Goal: Transaction & Acquisition: Purchase product/service

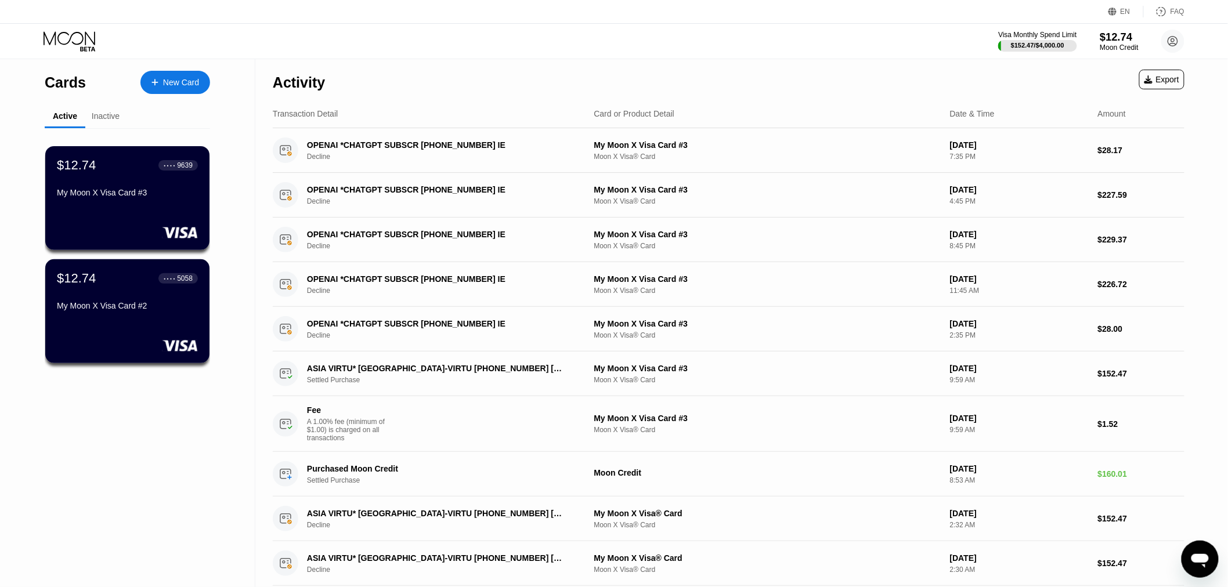
click at [1121, 37] on div "$12.74" at bounding box center [1119, 37] width 39 height 12
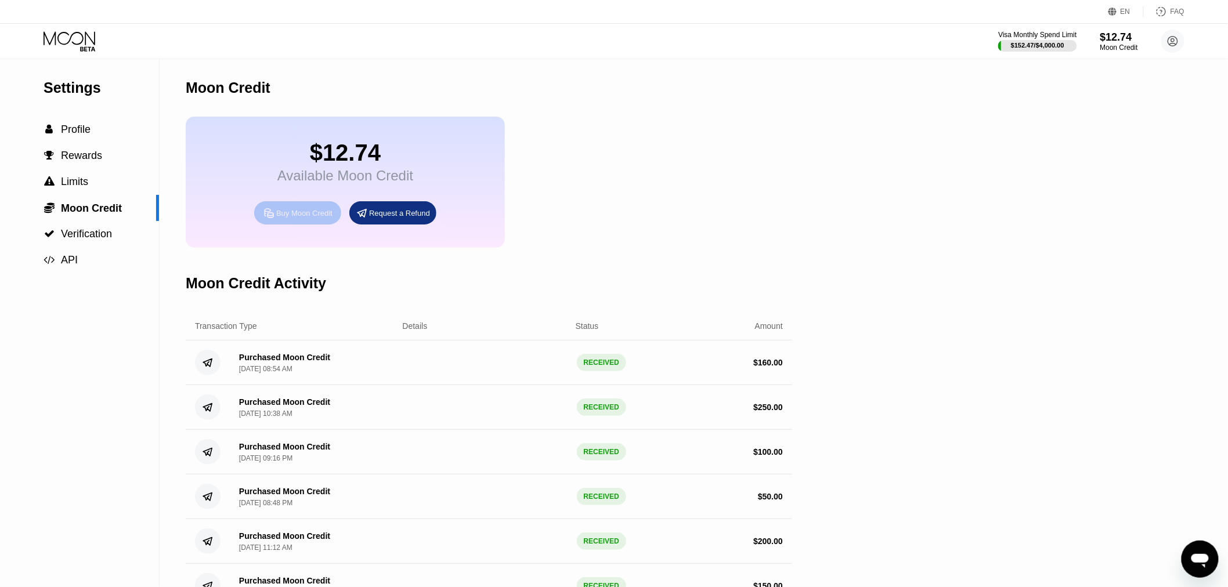
click at [316, 218] on div "Buy Moon Credit" at bounding box center [304, 213] width 56 height 10
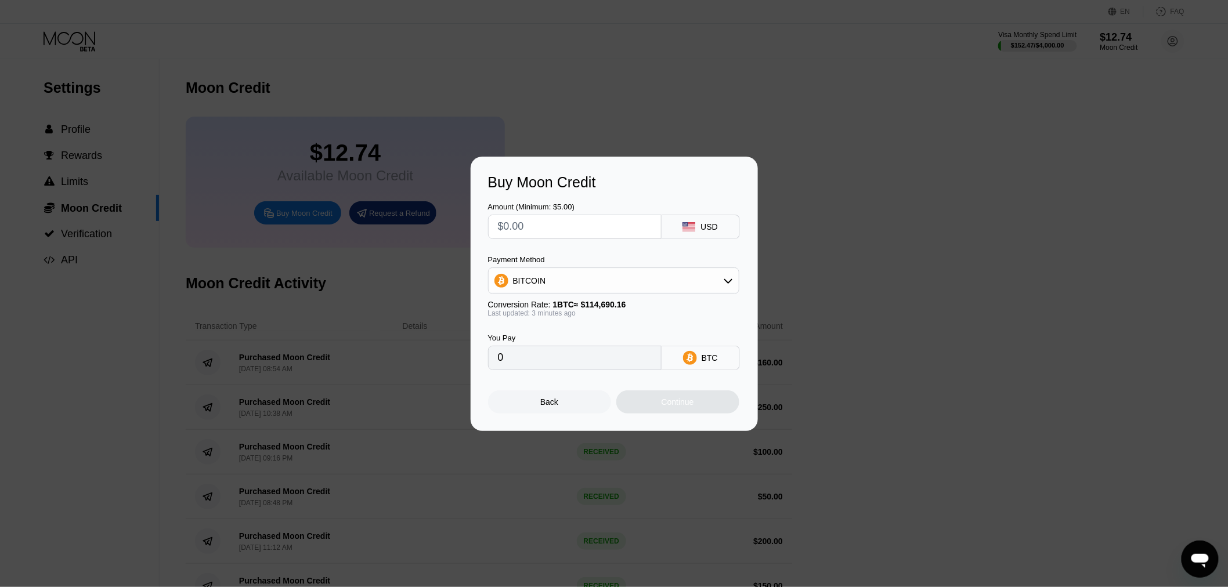
click at [584, 229] on input "text" at bounding box center [575, 226] width 154 height 23
type input "$10"
type input "0.00008720"
type input "$100"
type input "0.00087192"
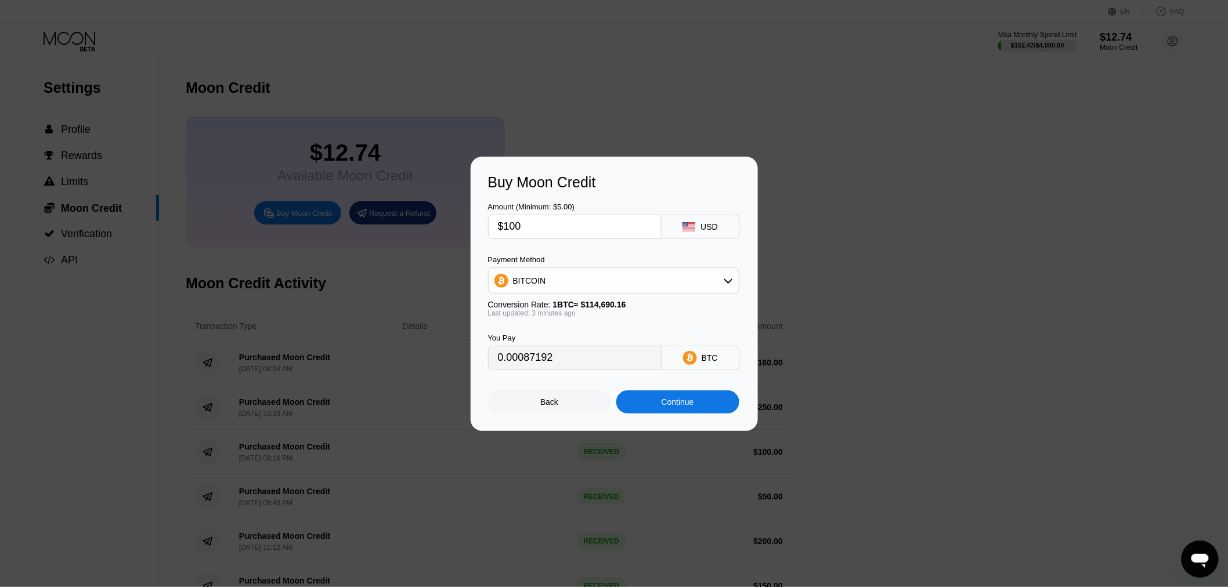
type input "$100"
click at [689, 402] on div "Continue" at bounding box center [677, 401] width 32 height 9
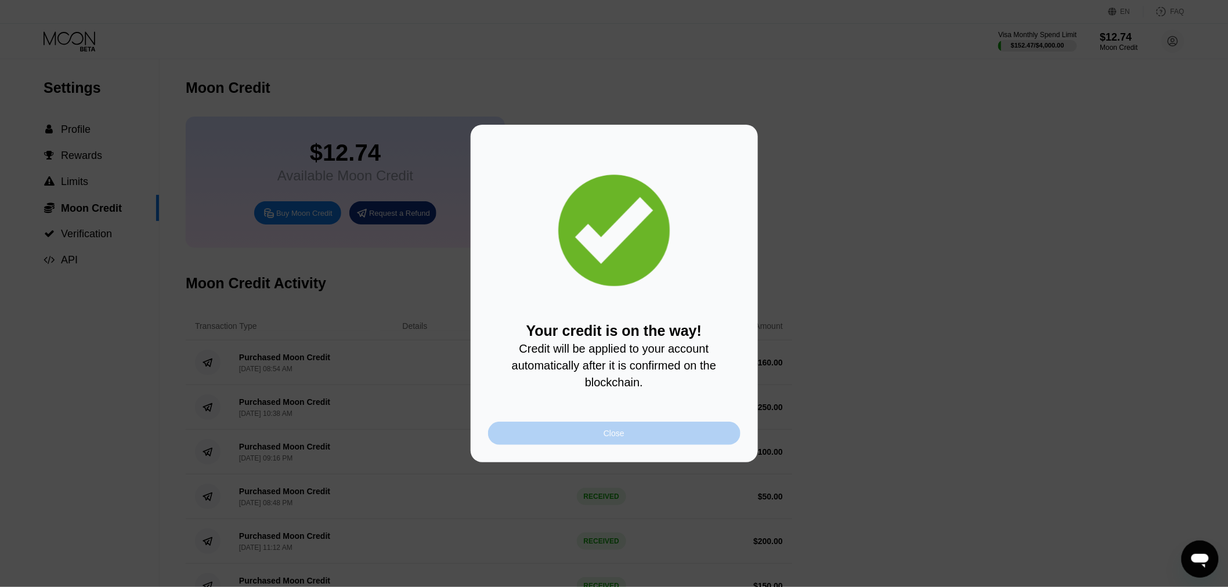
click at [637, 444] on div "Close" at bounding box center [614, 433] width 252 height 23
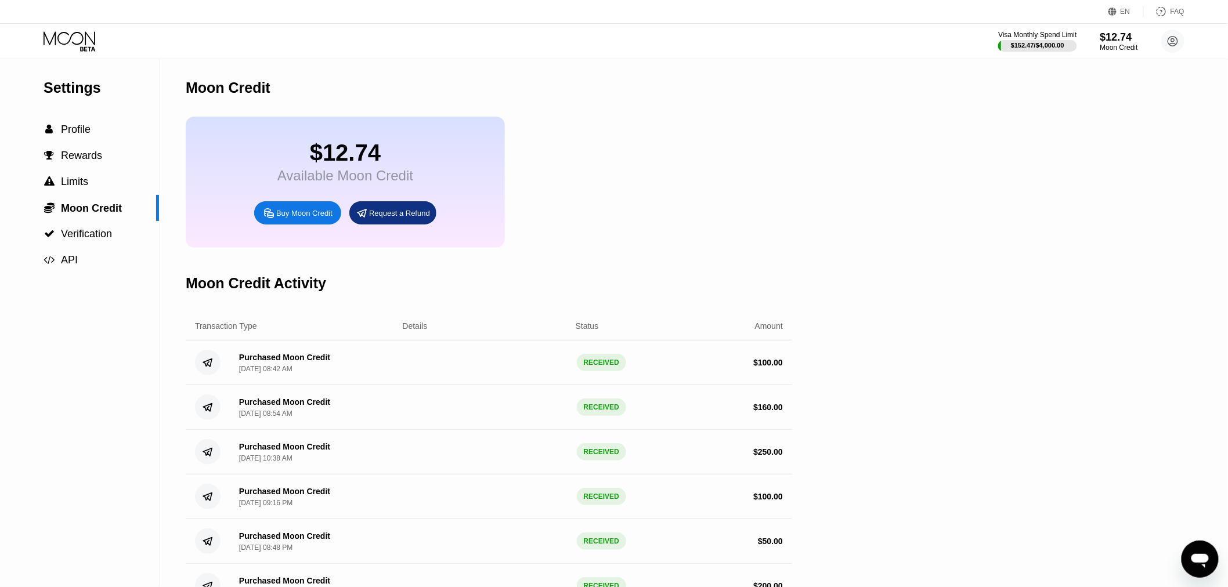
click at [85, 37] on icon at bounding box center [70, 37] width 52 height 13
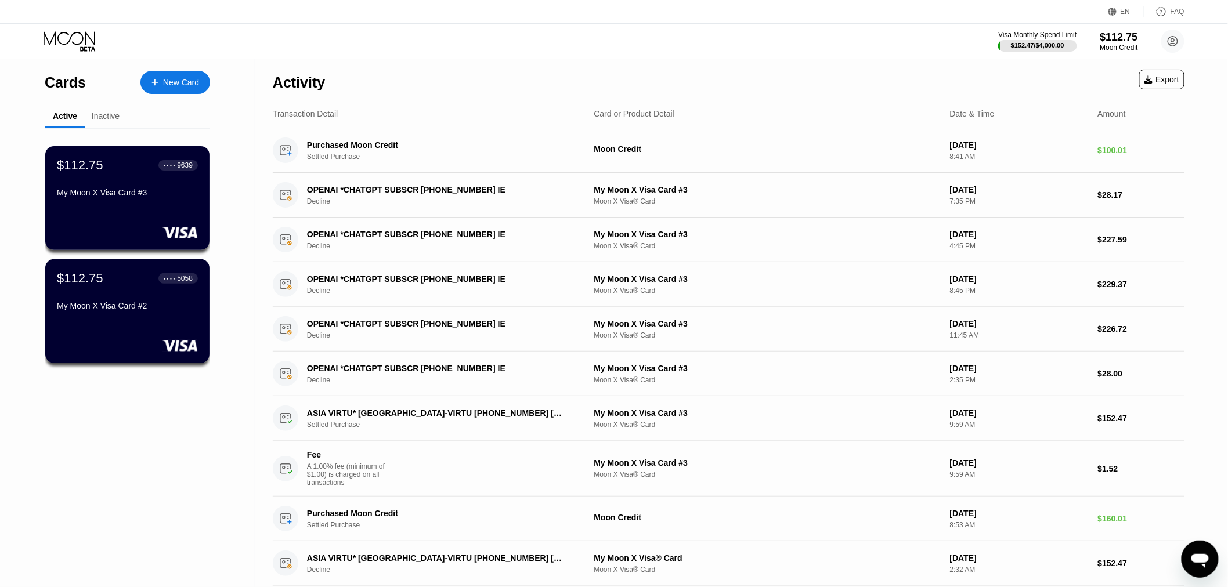
click at [118, 167] on div "$112.75 ● ● ● ● 9639" at bounding box center [127, 165] width 141 height 15
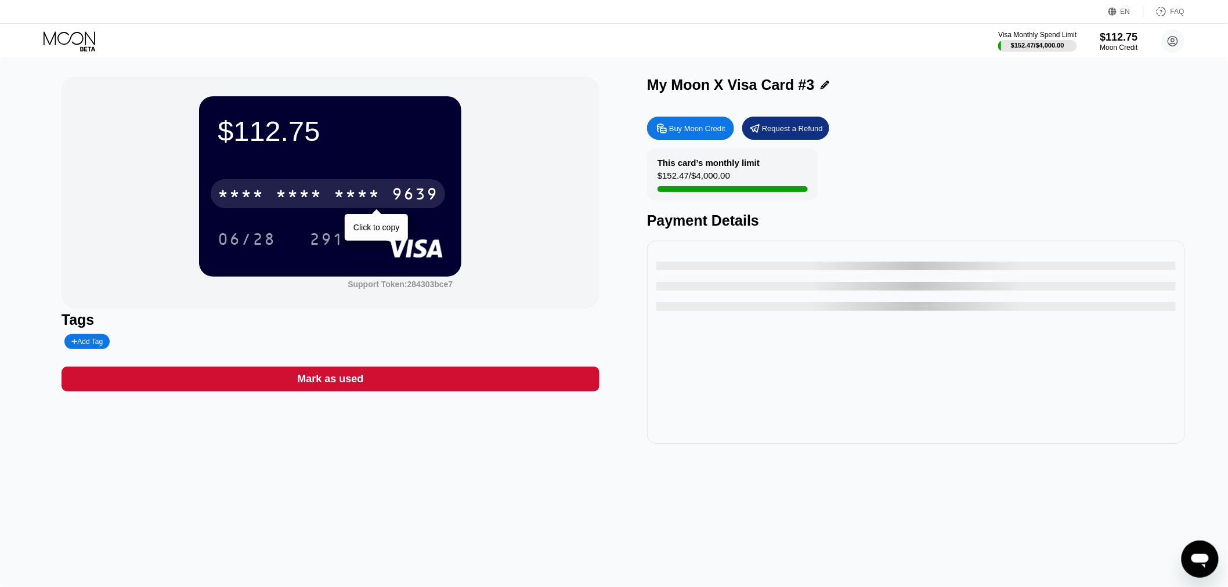
click at [421, 190] on div "9639" at bounding box center [415, 195] width 46 height 19
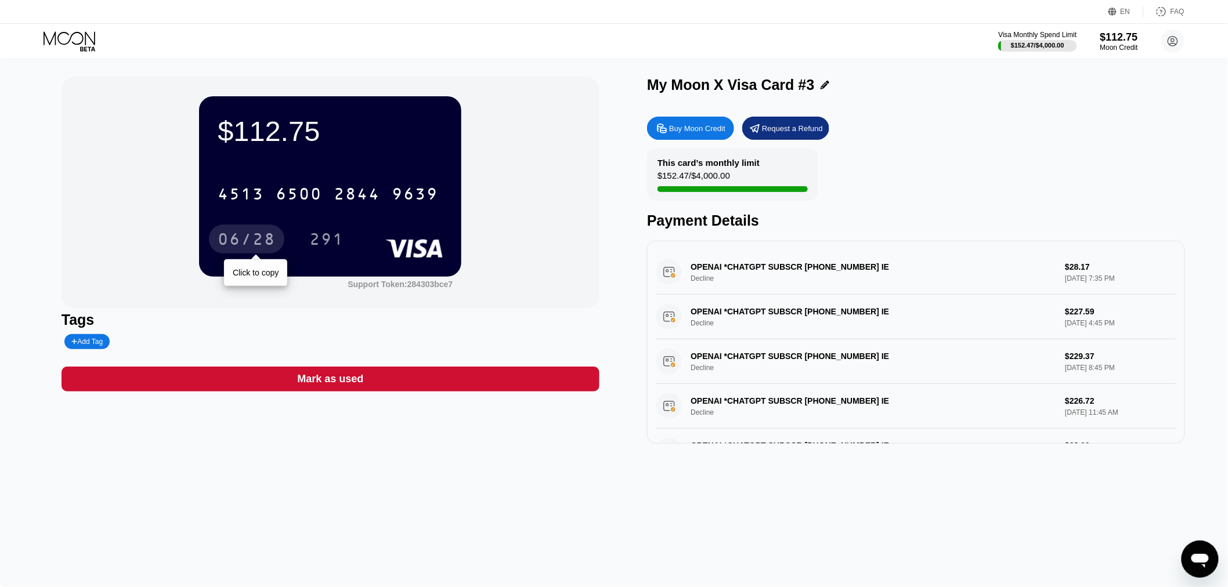
click at [234, 235] on div "06/28" at bounding box center [247, 241] width 58 height 19
click at [334, 234] on div "291" at bounding box center [326, 241] width 35 height 19
